Goal: Task Accomplishment & Management: Use online tool/utility

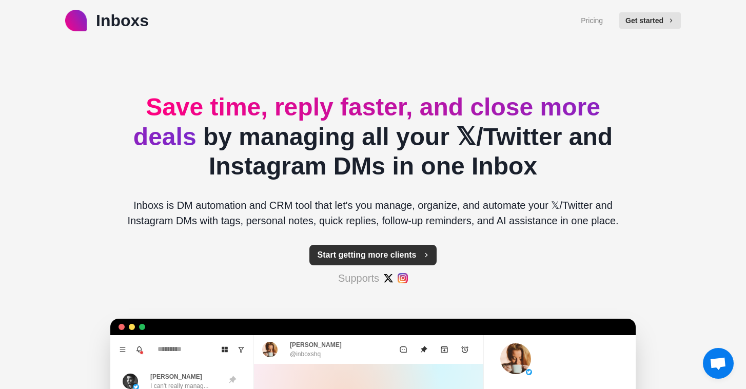
click at [381, 251] on button "Start getting more clients" at bounding box center [373, 255] width 128 height 21
type textarea "*"
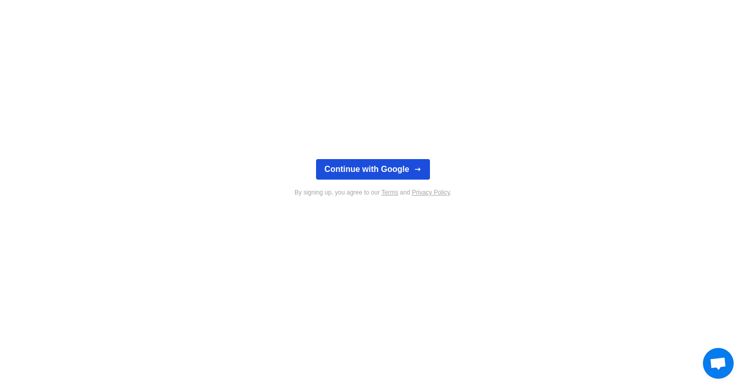
click at [362, 168] on button "Continue with Google" at bounding box center [372, 169] width 113 height 21
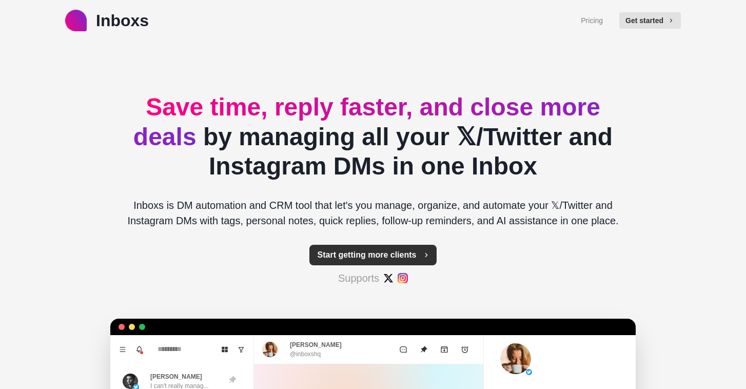
click at [396, 259] on button "Start getting more clients" at bounding box center [373, 255] width 128 height 21
type textarea "*"
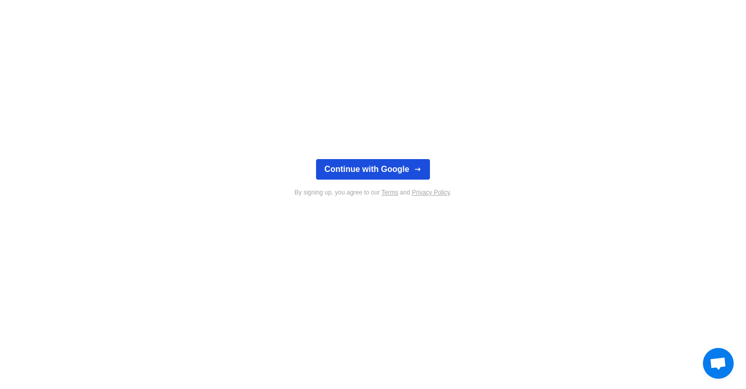
click at [334, 162] on button "Continue with Google" at bounding box center [372, 169] width 113 height 21
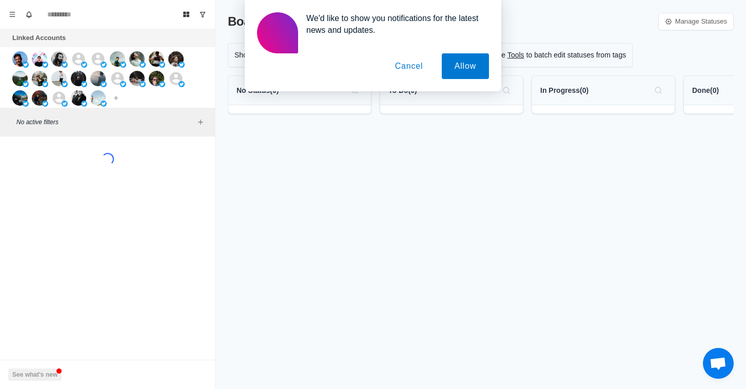
click at [402, 69] on button "Cancel" at bounding box center [409, 66] width 54 height 26
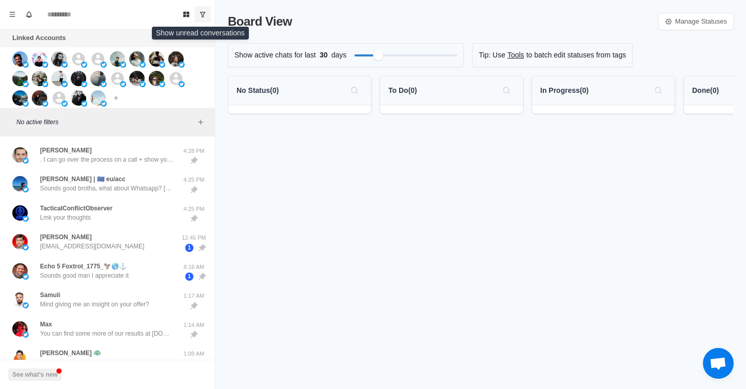
click at [203, 12] on icon "Show unread conversations" at bounding box center [202, 14] width 7 height 7
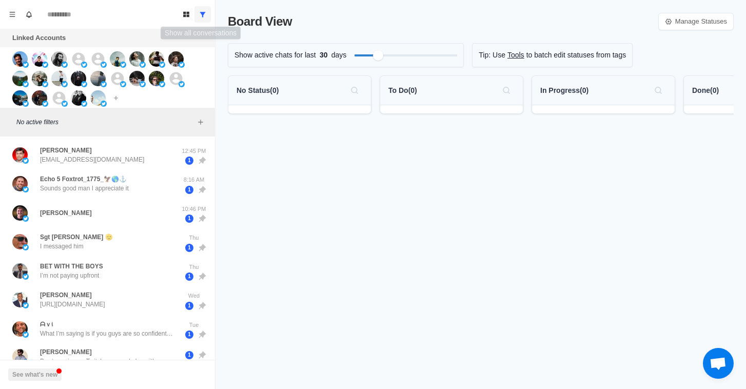
click at [204, 16] on icon "Show all conversations" at bounding box center [202, 14] width 7 height 7
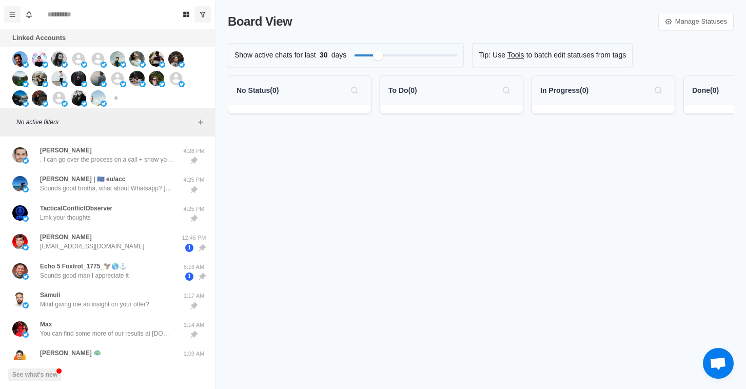
click at [11, 13] on icon "Menu" at bounding box center [12, 14] width 7 height 7
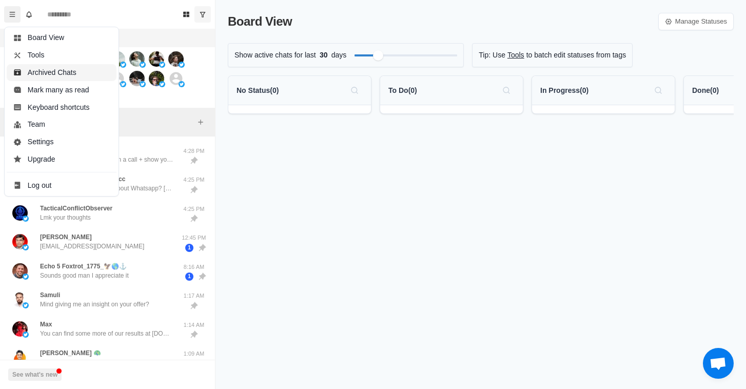
click at [87, 69] on button "Archived Chats" at bounding box center [62, 72] width 110 height 17
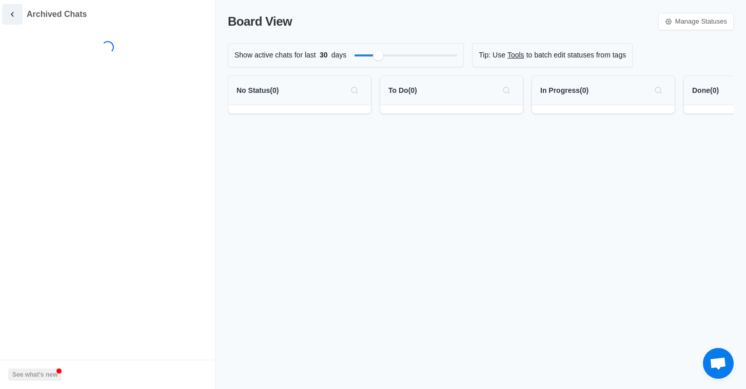
click at [16, 12] on icon "back" at bounding box center [12, 14] width 9 height 9
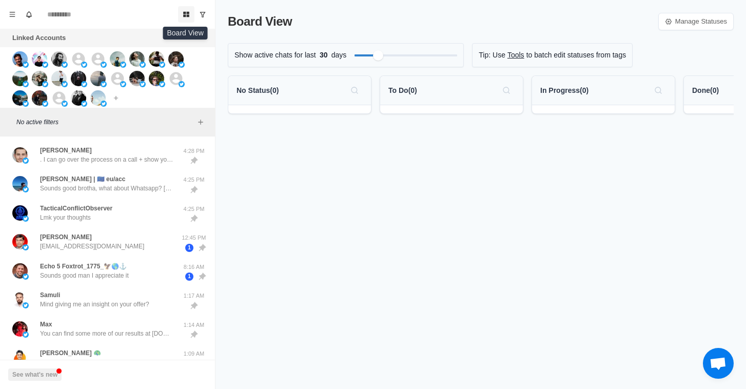
click at [186, 17] on icon "Board View" at bounding box center [186, 14] width 7 height 7
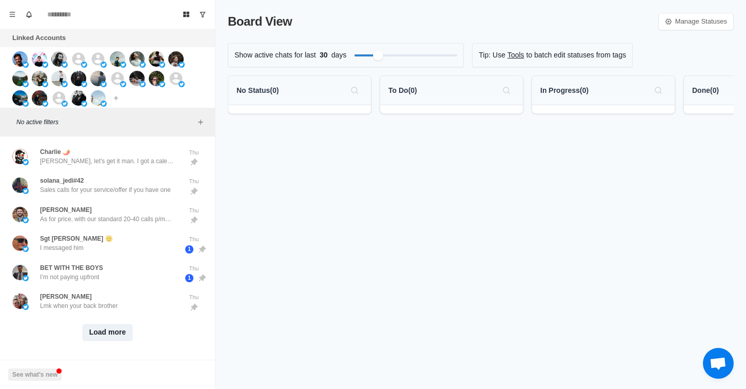
scroll to position [405, 0]
click at [101, 334] on button "Load more" at bounding box center [108, 332] width 50 height 16
click at [199, 120] on icon "Add filters" at bounding box center [200, 122] width 8 height 8
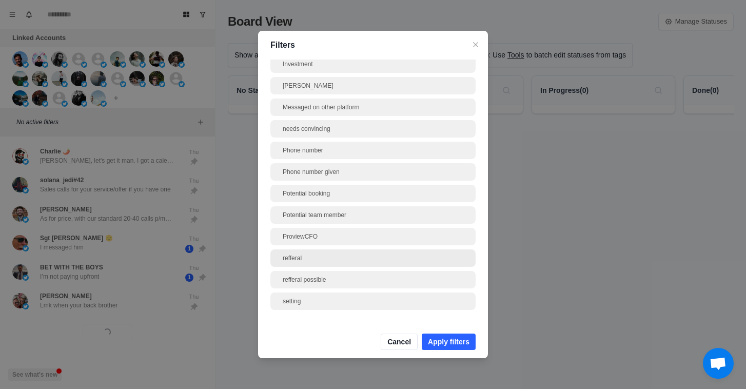
scroll to position [513, 0]
click at [473, 45] on icon "Close" at bounding box center [475, 44] width 5 height 5
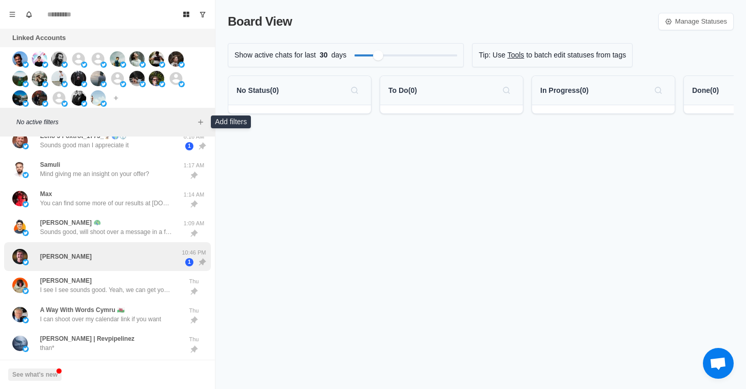
scroll to position [0, 0]
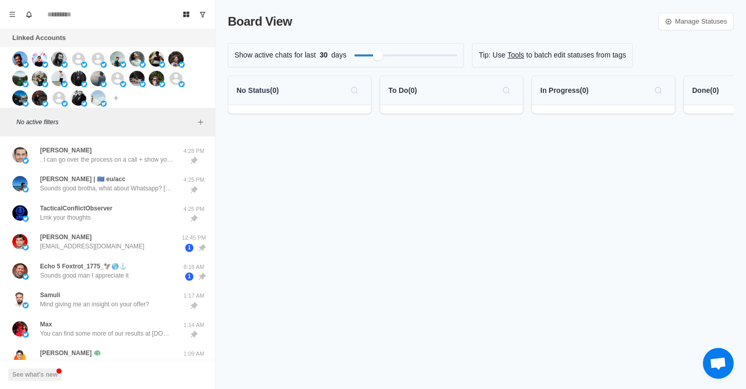
click at [48, 125] on p "No active filters" at bounding box center [105, 121] width 178 height 9
click at [15, 19] on button "Menu" at bounding box center [12, 14] width 16 height 16
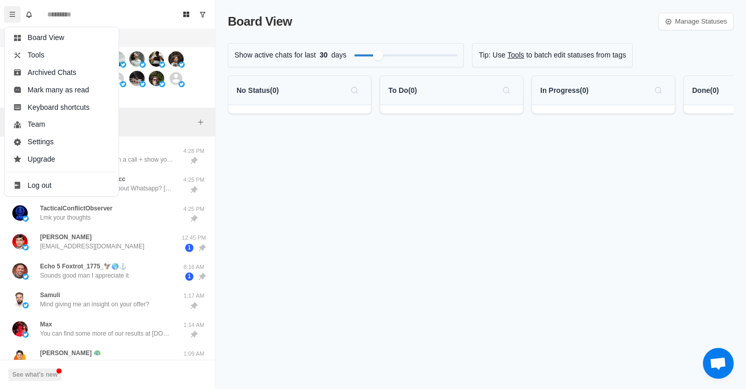
click at [127, 35] on div "Linked Accounts" at bounding box center [107, 38] width 215 height 18
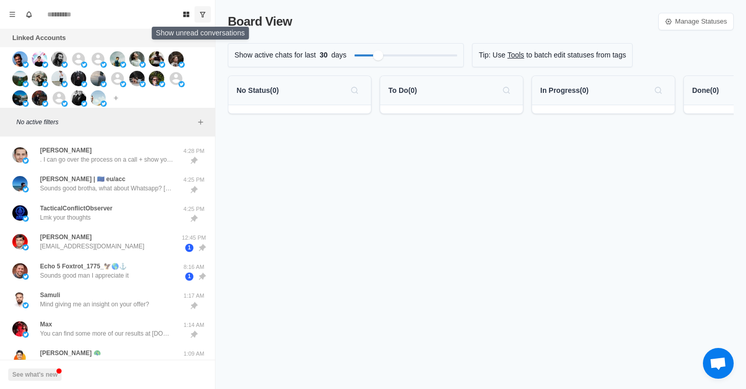
click at [202, 19] on button "Show unread conversations" at bounding box center [202, 14] width 16 height 16
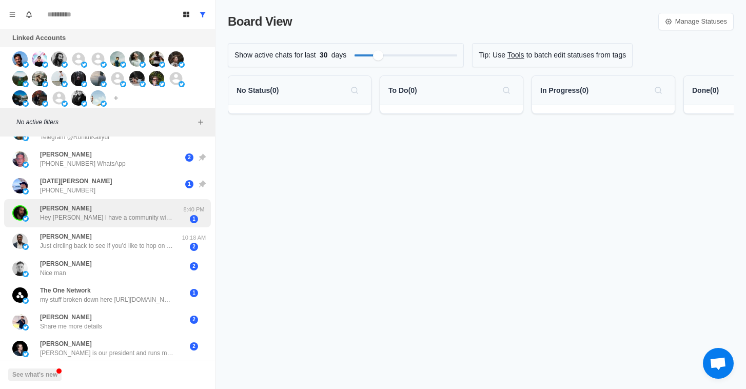
scroll to position [306, 0]
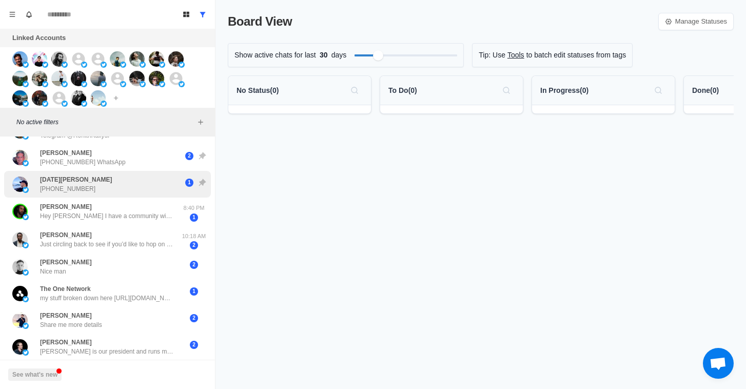
click at [142, 187] on div "[DATE][PERSON_NAME] [PHONE_NUMBER]" at bounding box center [96, 184] width 169 height 18
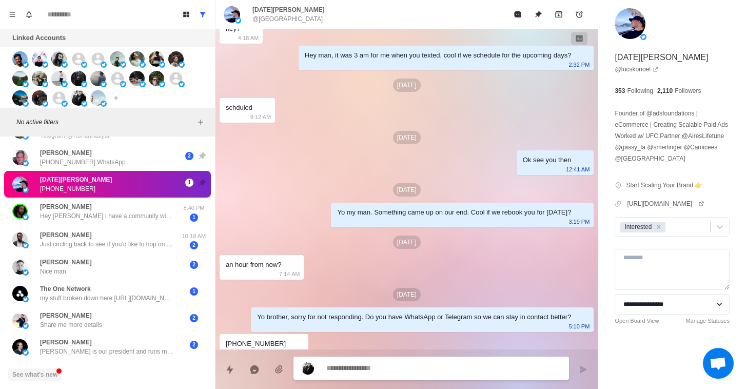
click at [51, 378] on button "See what's new" at bounding box center [34, 374] width 53 height 12
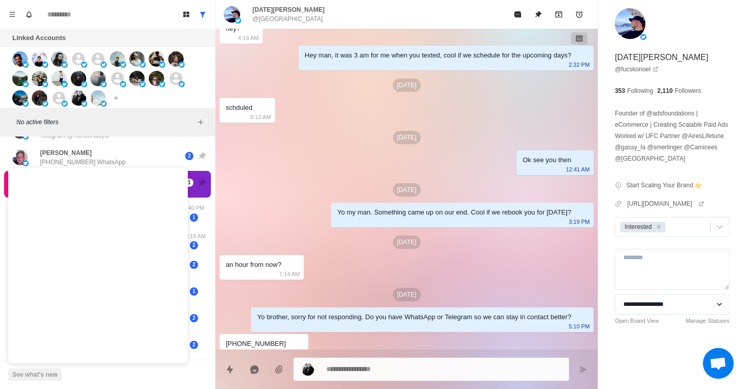
click at [139, 113] on div "No active filters" at bounding box center [107, 122] width 215 height 29
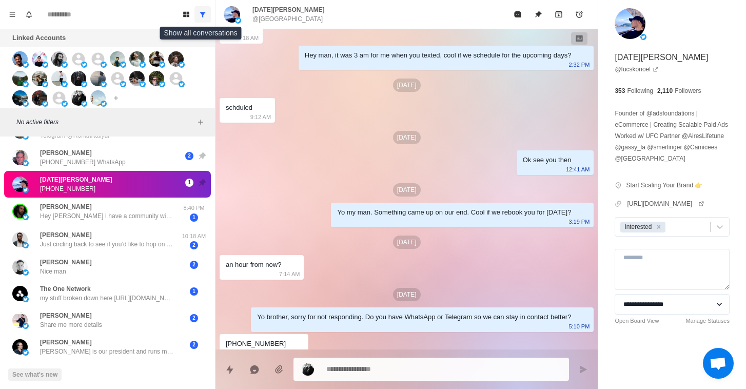
click at [202, 13] on icon "Show all conversations" at bounding box center [203, 14] width 6 height 5
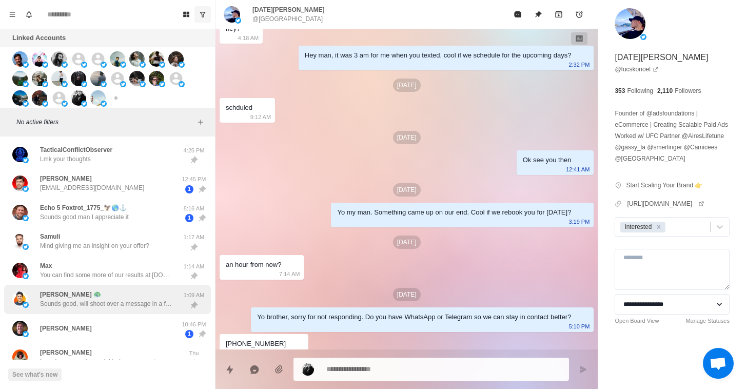
scroll to position [0, 0]
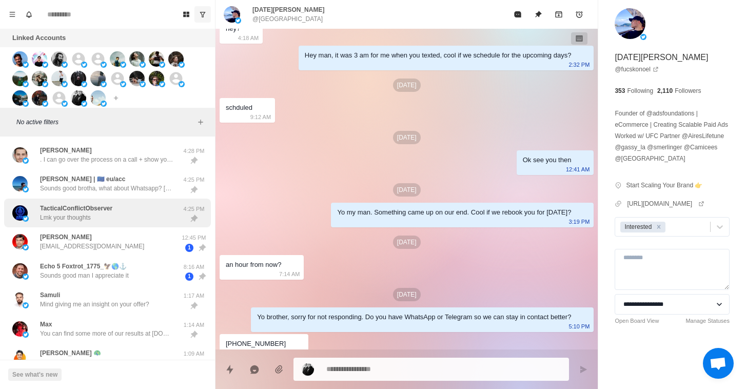
click at [120, 216] on div "TacticalConflictObserver Lmk your thoughts" at bounding box center [96, 213] width 169 height 21
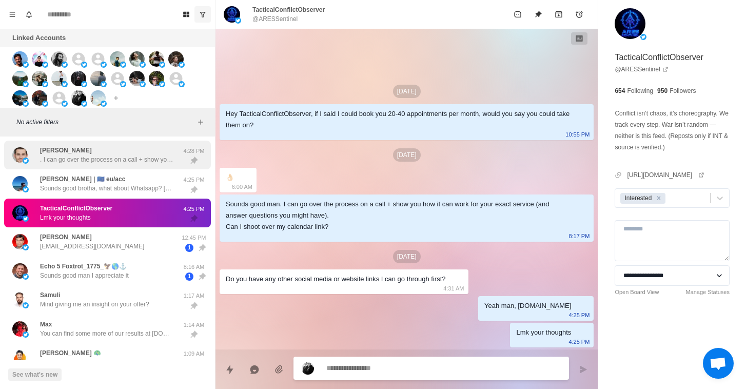
click at [115, 158] on p ". I can go over the process on a call + show you how it can work for your exact…" at bounding box center [106, 159] width 133 height 9
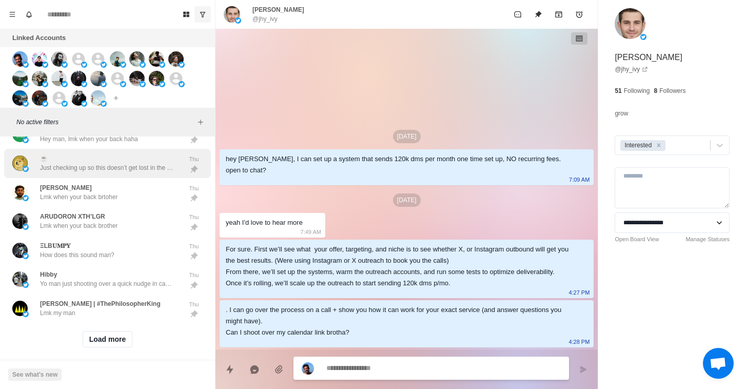
scroll to position [984, 0]
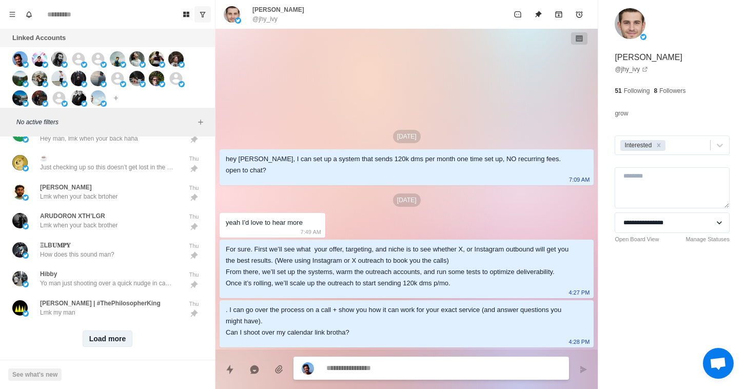
click at [128, 330] on button "Load more" at bounding box center [108, 338] width 50 height 16
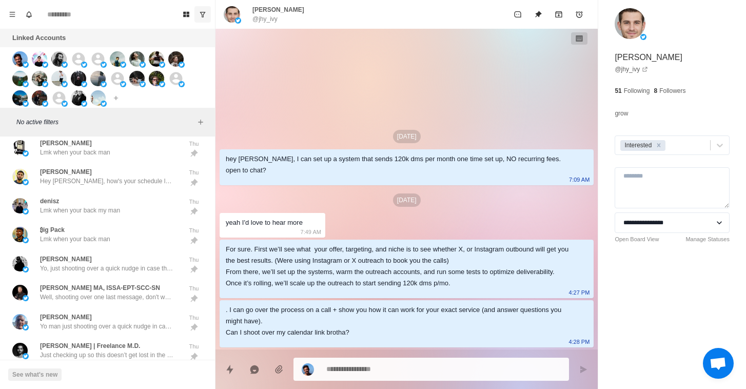
scroll to position [1564, 0]
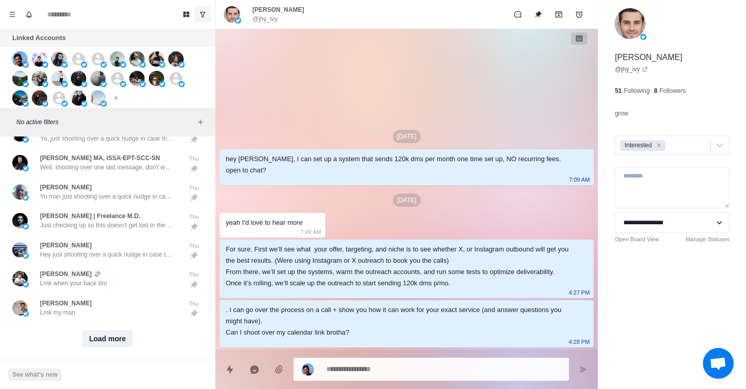
click at [89, 330] on button "Load more" at bounding box center [108, 338] width 50 height 16
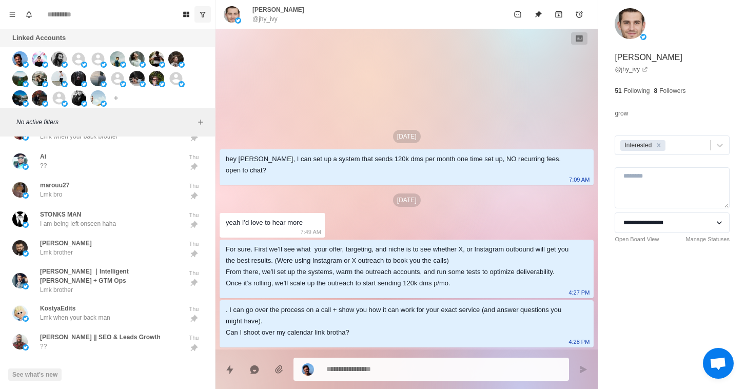
scroll to position [0, 0]
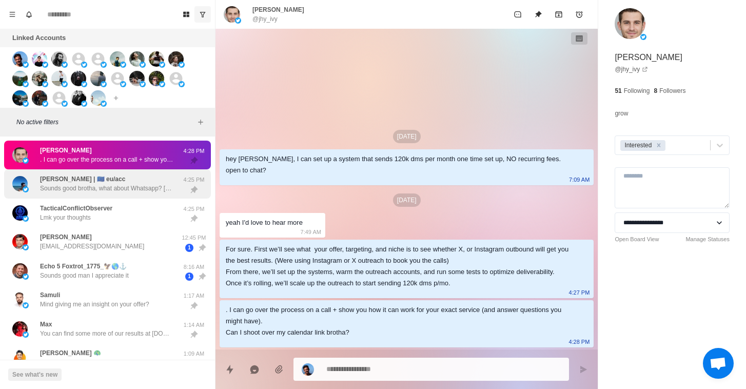
click at [137, 197] on div "[PERSON_NAME] | 🇪🇺 eu/acc Sounds good brotha, what about Whatsapp? haha 4:25 PM" at bounding box center [107, 183] width 207 height 29
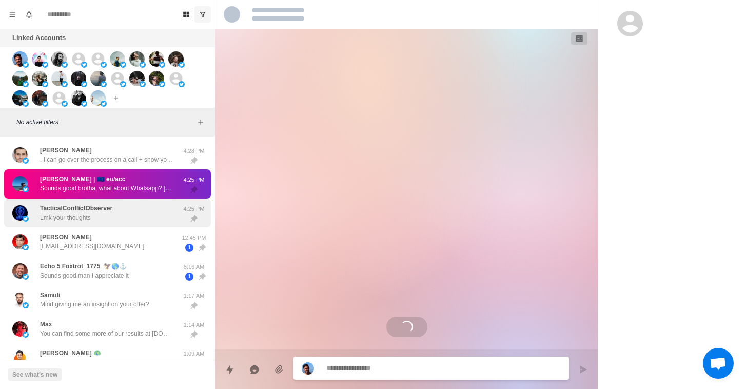
click at [134, 211] on div "TacticalConflictObserver Lmk your thoughts" at bounding box center [96, 213] width 169 height 21
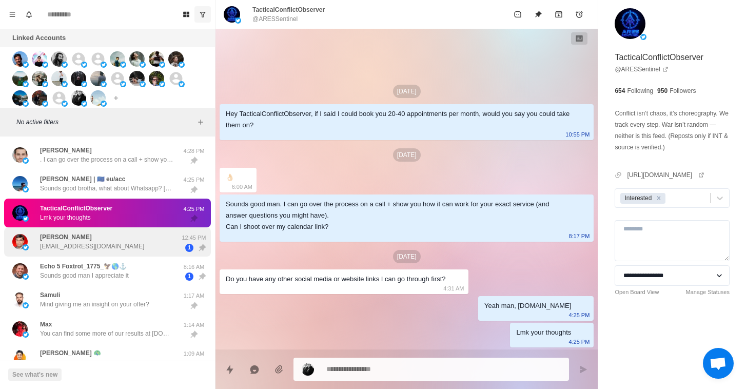
click at [137, 246] on div "[PERSON_NAME] [EMAIL_ADDRESS][DOMAIN_NAME]" at bounding box center [96, 241] width 169 height 21
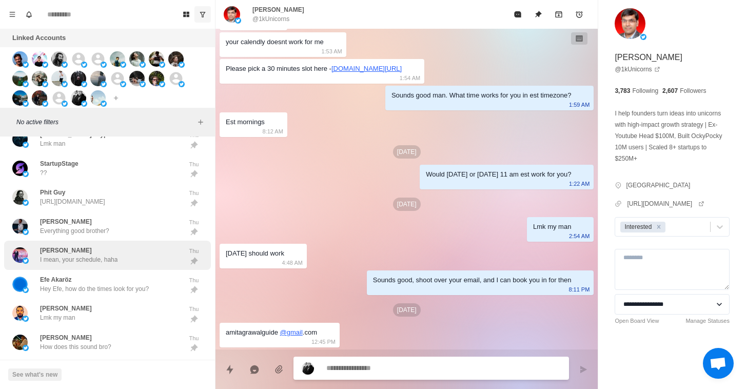
scroll to position [2151, 0]
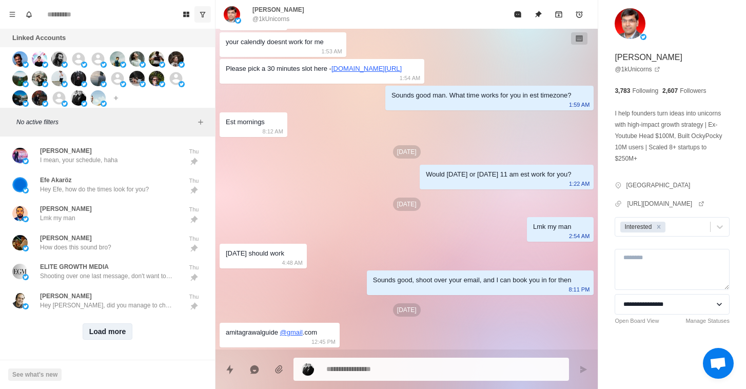
click at [116, 334] on button "Load more" at bounding box center [108, 331] width 50 height 16
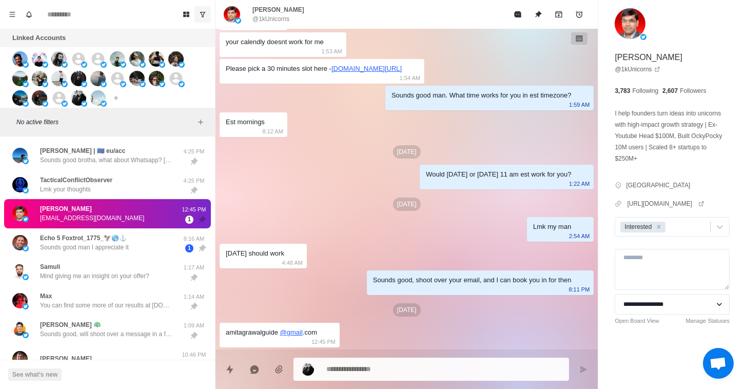
scroll to position [27, 0]
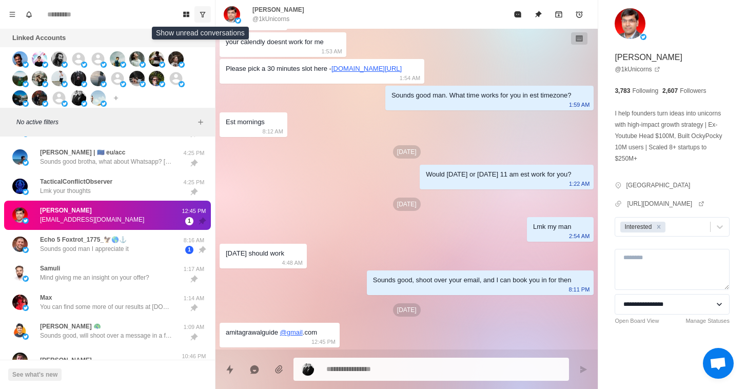
click at [204, 13] on icon "Show unread conversations" at bounding box center [202, 14] width 7 height 7
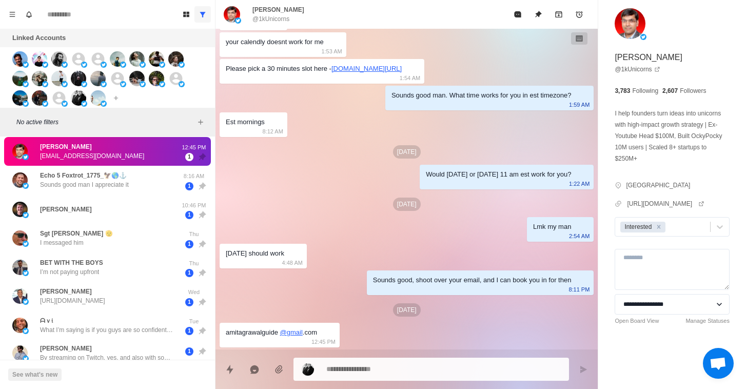
scroll to position [4, 0]
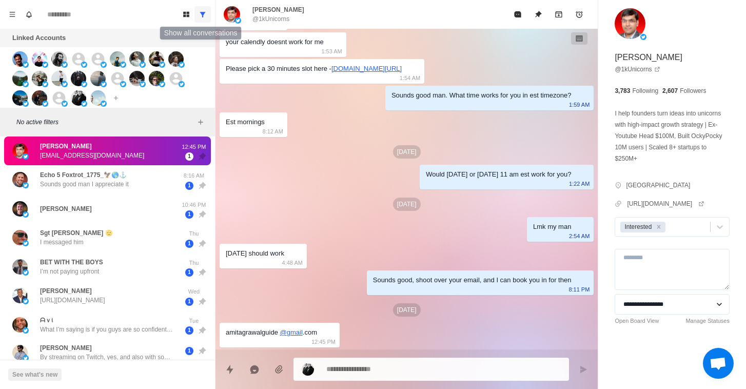
click at [207, 15] on button "Show all conversations" at bounding box center [202, 14] width 16 height 16
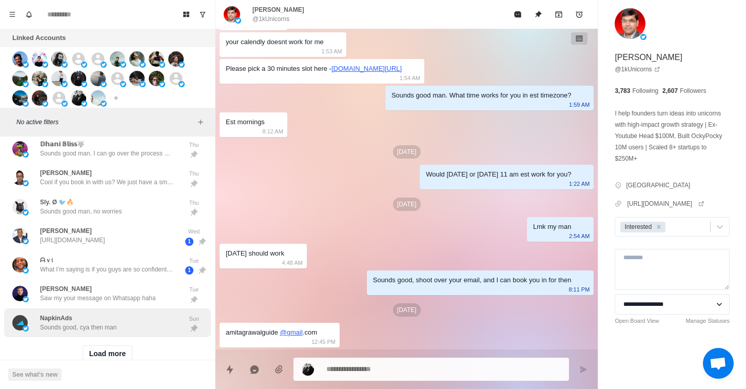
scroll to position [2726, 0]
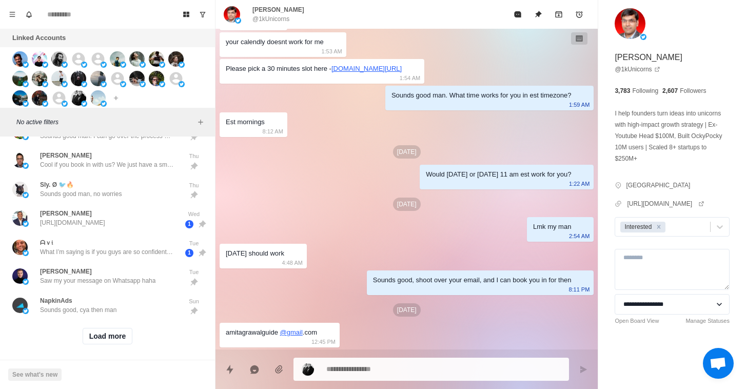
click at [108, 322] on div "Load more" at bounding box center [107, 336] width 207 height 33
click at [102, 344] on button "Load more" at bounding box center [108, 336] width 50 height 16
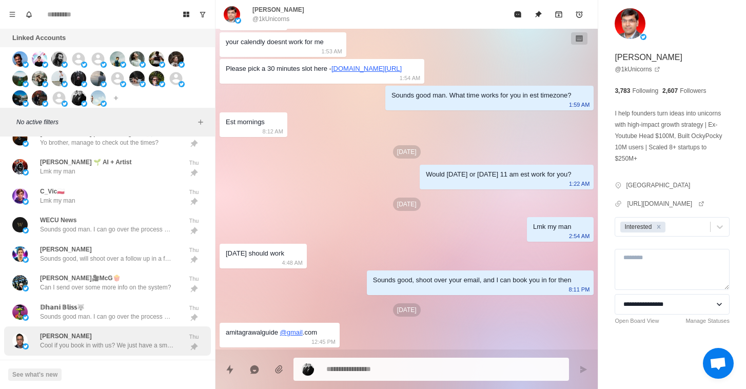
scroll to position [2545, 0]
click at [121, 335] on div "[PERSON_NAME] Cool if you book in with us? We just have a small questionnaire, …" at bounding box center [106, 340] width 133 height 18
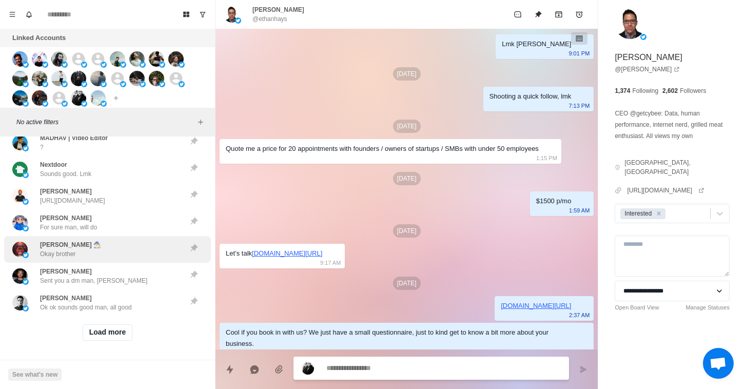
scroll to position [3284, 0]
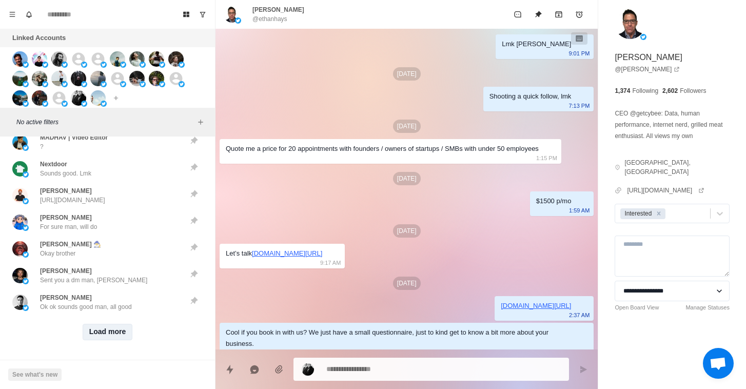
click at [118, 327] on button "Load more" at bounding box center [108, 332] width 50 height 16
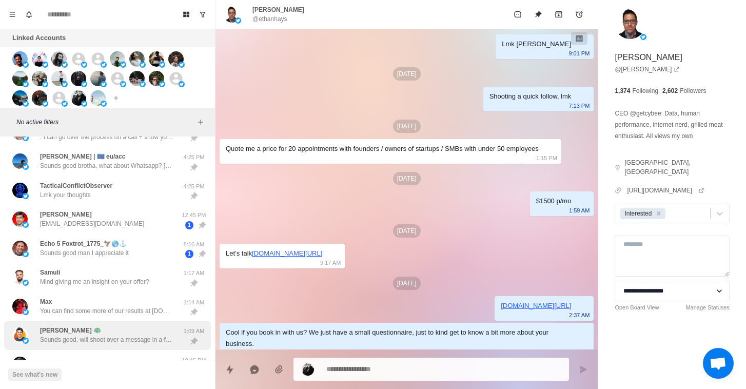
scroll to position [0, 0]
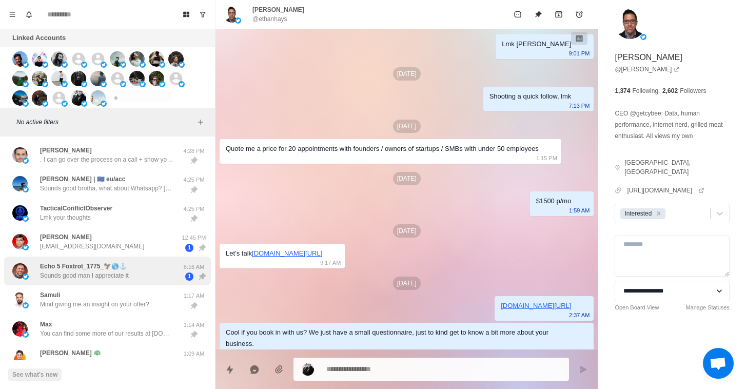
type textarea "*"
